Goal: Information Seeking & Learning: Learn about a topic

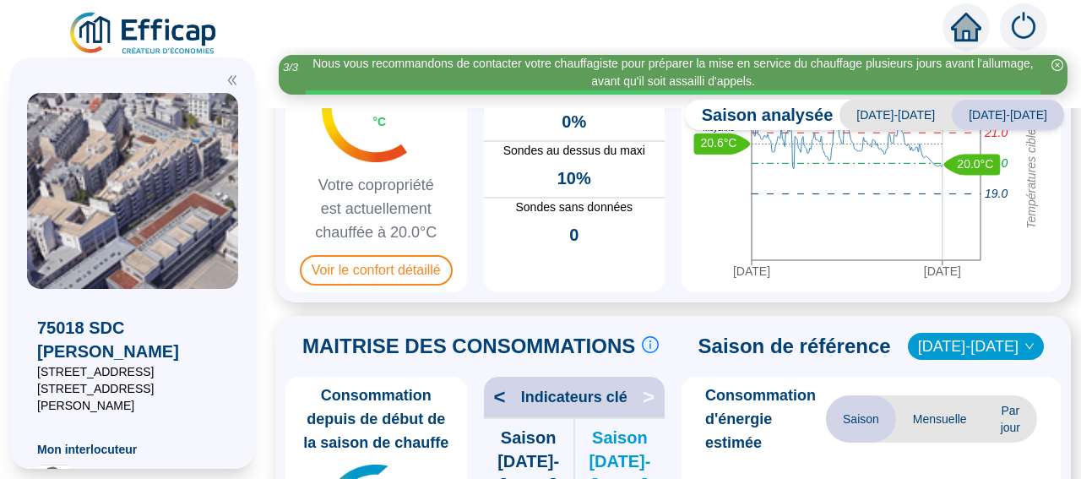
scroll to position [214, 0]
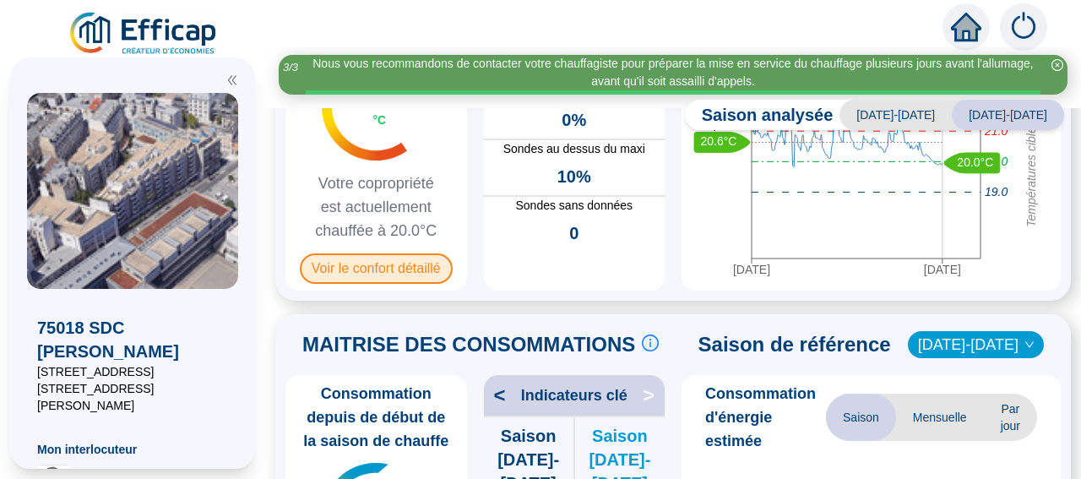
click at [376, 277] on span "Voir le confort détaillé" at bounding box center [376, 268] width 153 height 30
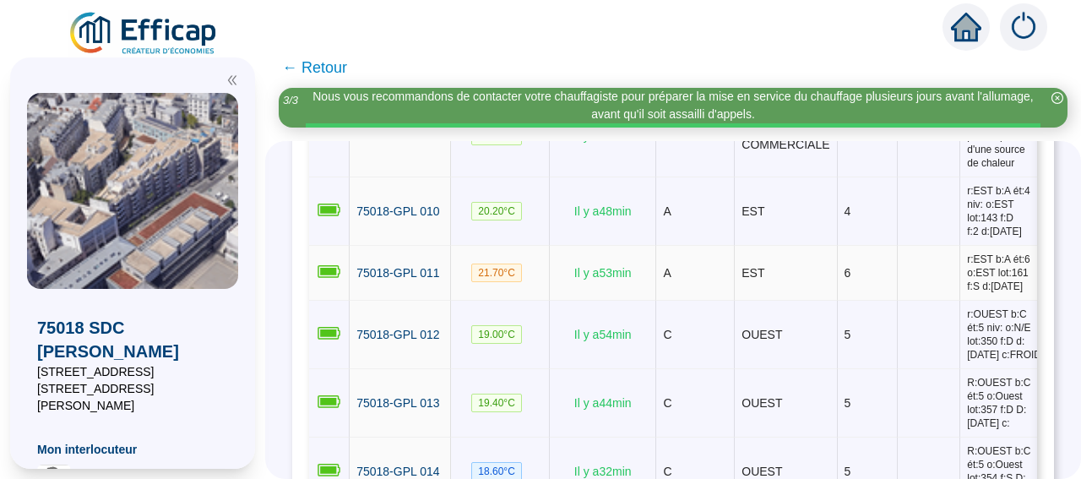
scroll to position [1070, 0]
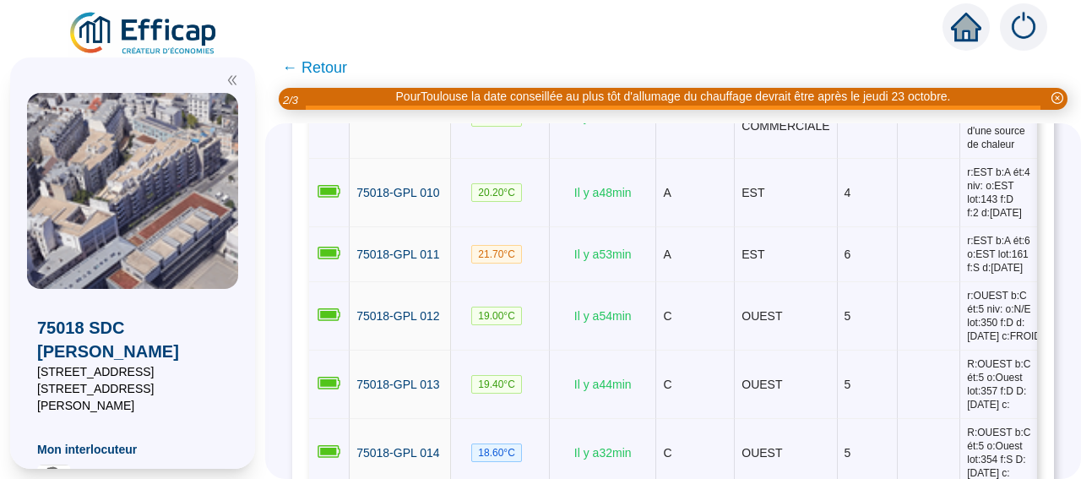
click at [323, 64] on span "← Retour" at bounding box center [314, 68] width 65 height 24
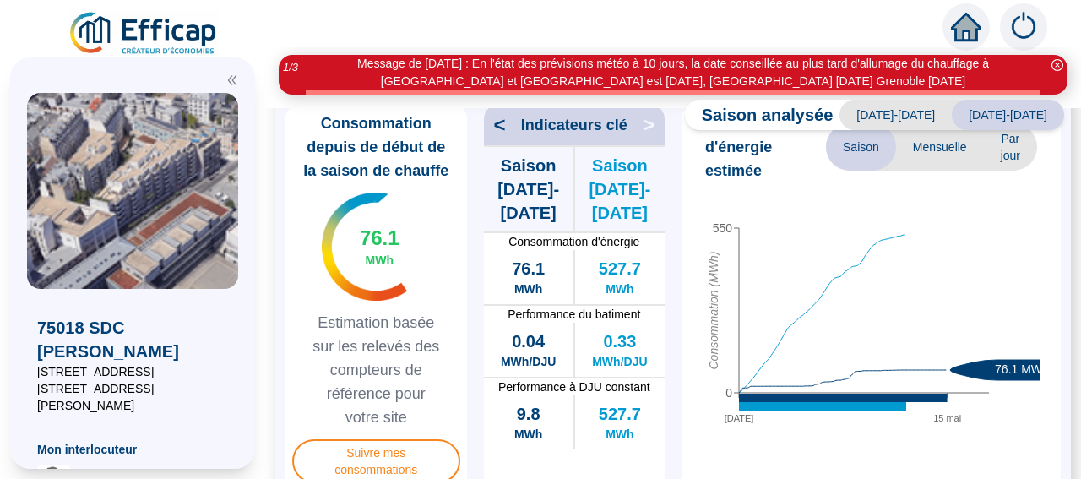
scroll to position [214, 0]
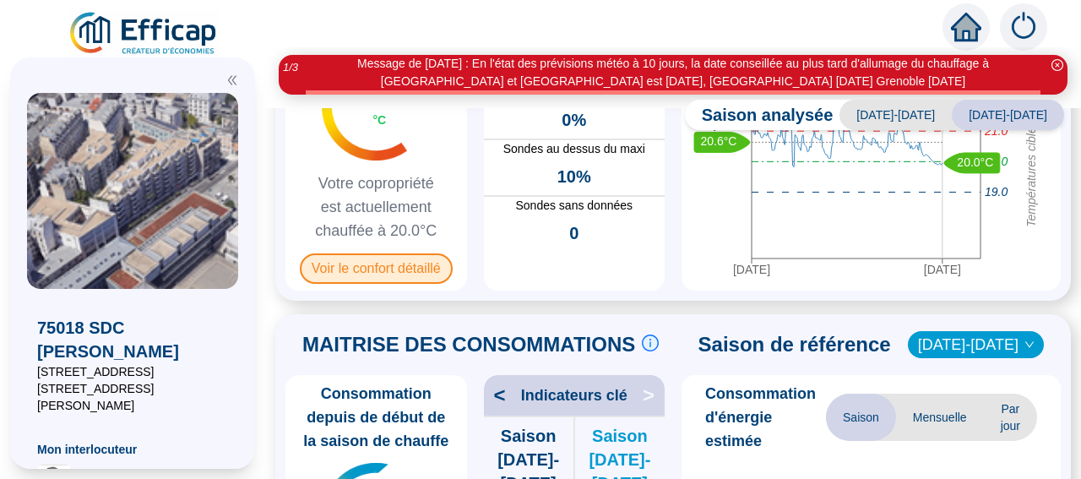
click at [420, 269] on span "Voir le confort détaillé" at bounding box center [376, 268] width 153 height 30
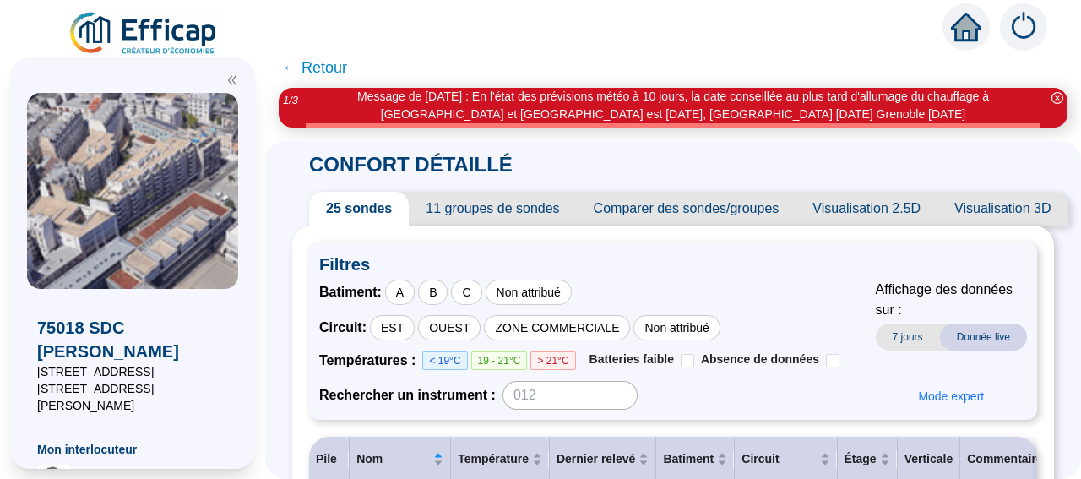
click at [475, 213] on span "11 groupes de sondes" at bounding box center [492, 209] width 167 height 34
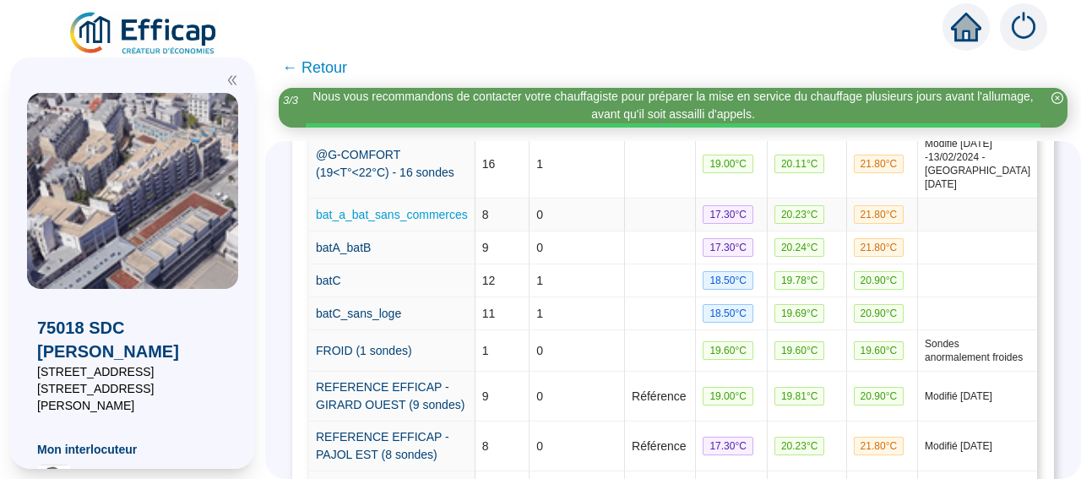
scroll to position [467, 0]
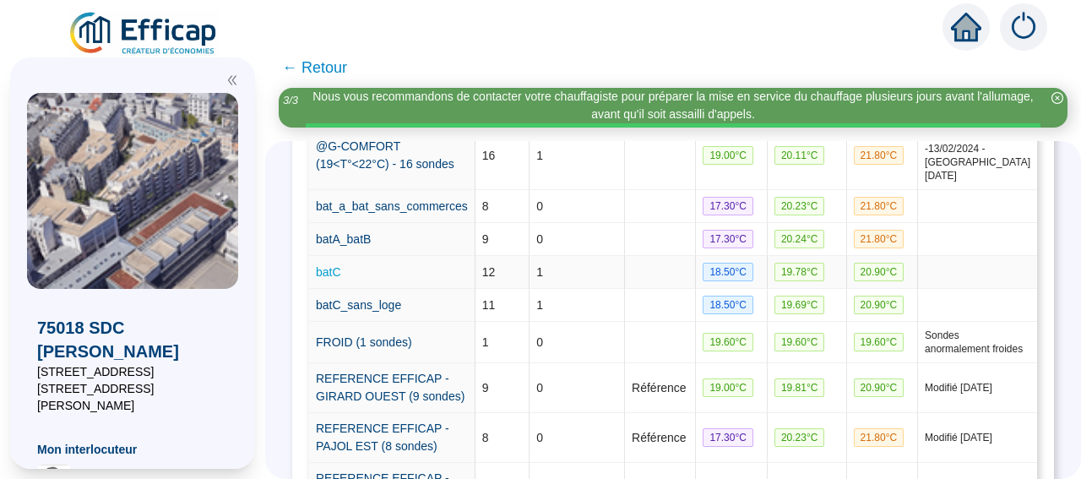
click at [341, 279] on link "batC" at bounding box center [328, 272] width 25 height 14
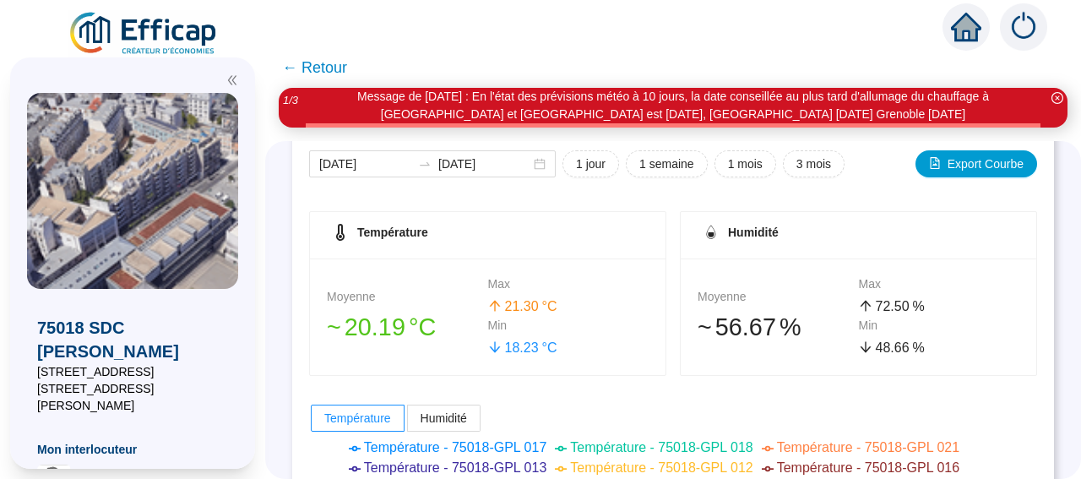
scroll to position [115, 0]
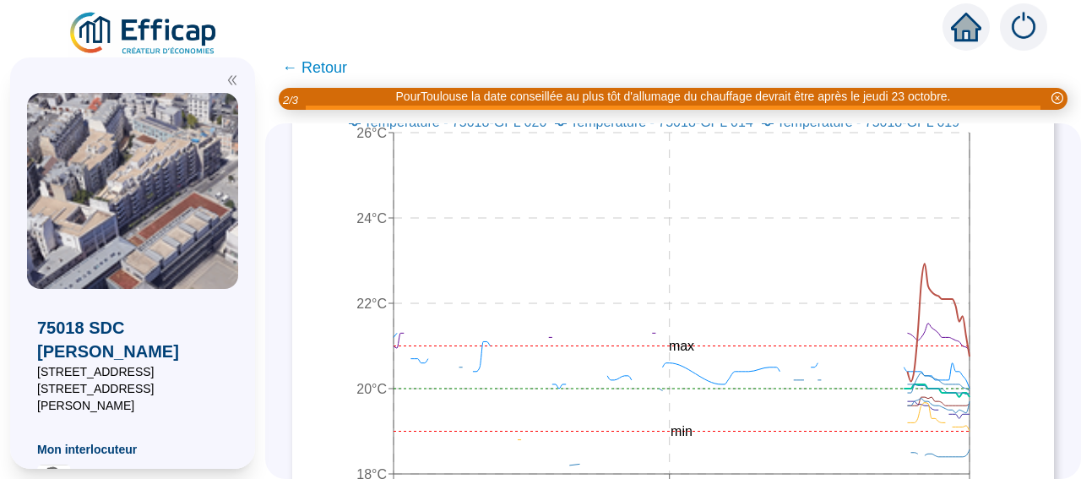
click at [709, 362] on icon "[DATE] 12:00 [DATE] 20:00 [DATE] 11:00 18°C 20°C 22°C 24°C 26°C min max" at bounding box center [658, 275] width 698 height 456
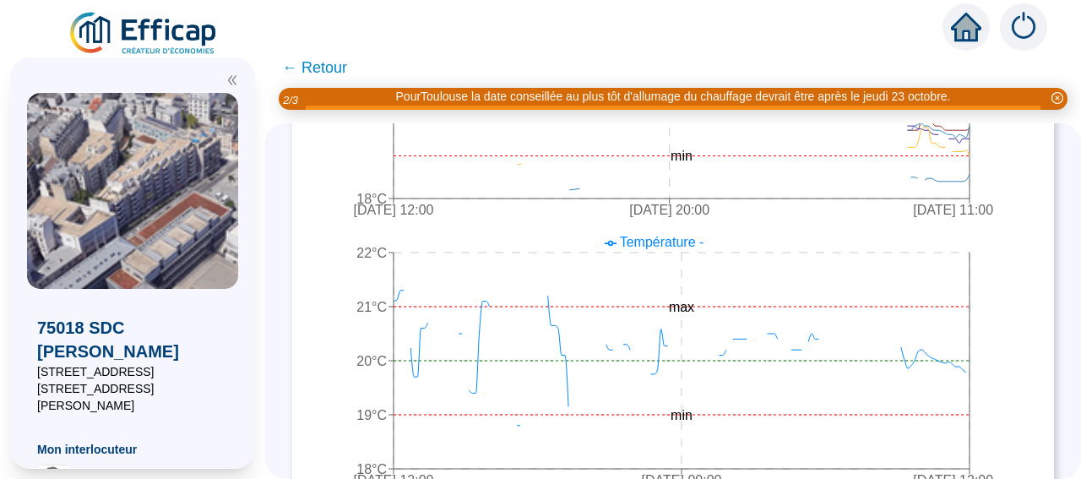
scroll to position [846, 0]
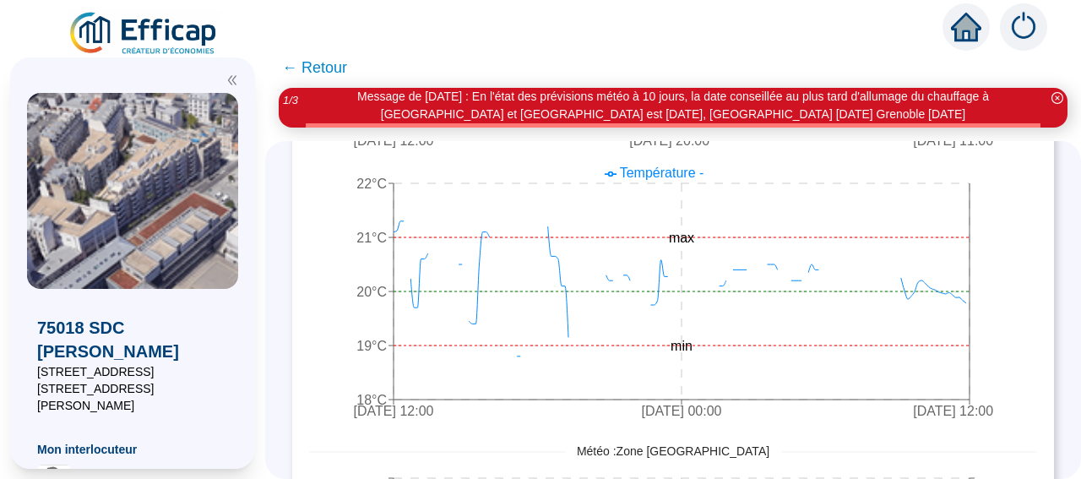
click at [320, 66] on span "← Retour" at bounding box center [314, 68] width 65 height 24
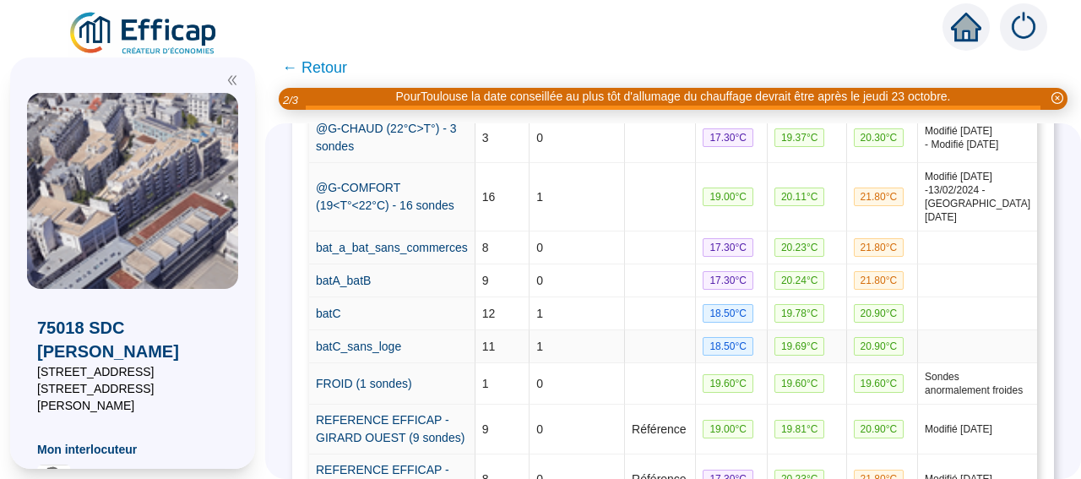
scroll to position [437, 0]
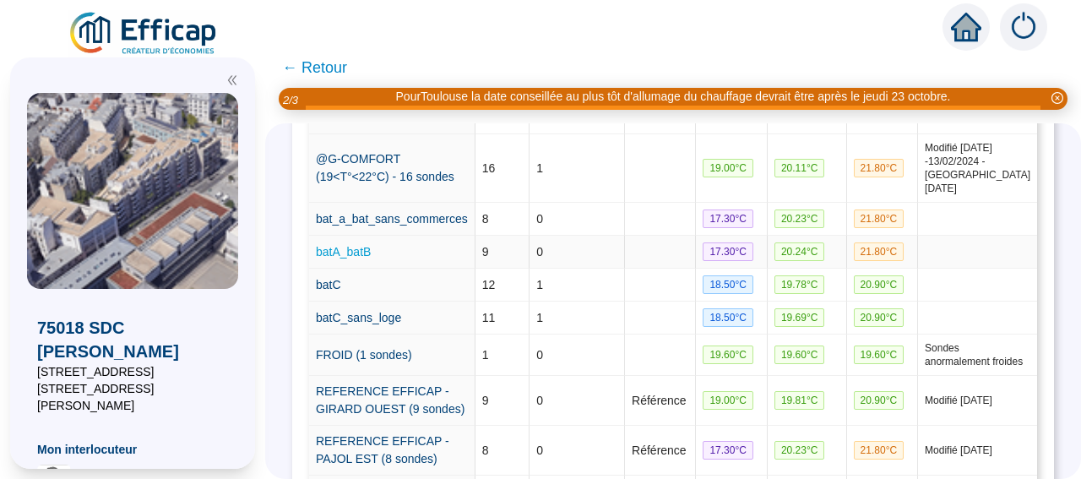
click at [368, 258] on link "batA_batB" at bounding box center [343, 252] width 55 height 14
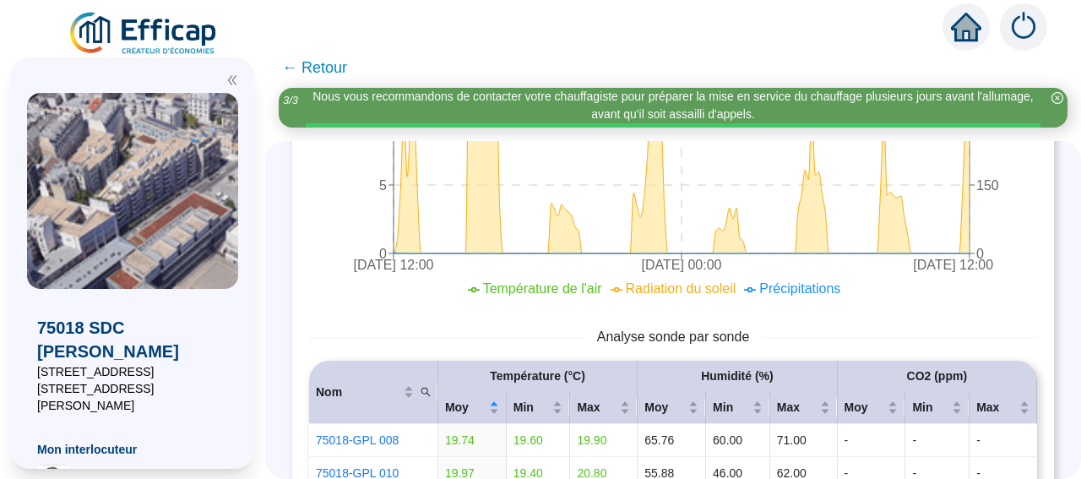
scroll to position [839, 0]
